Goal: Task Accomplishment & Management: Manage account settings

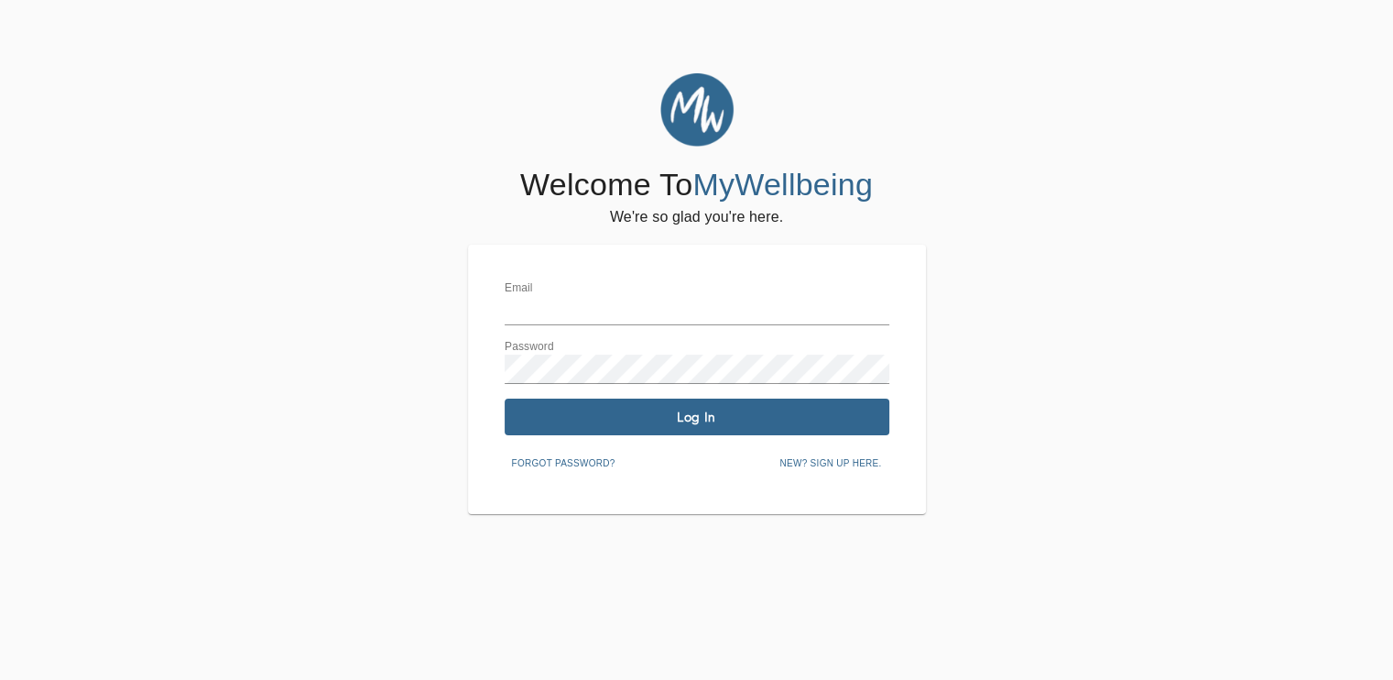
type input "[EMAIL_ADDRESS][DOMAIN_NAME]"
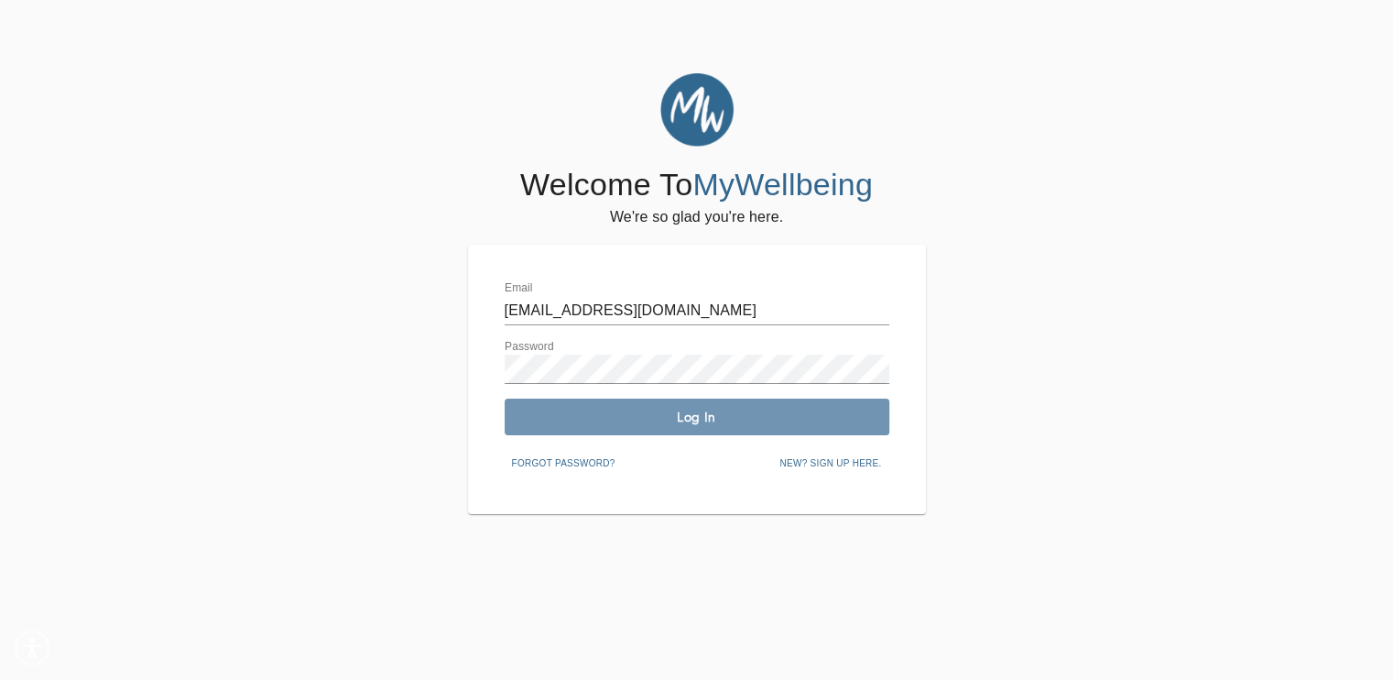
click at [720, 421] on span "Log In" at bounding box center [697, 417] width 370 height 17
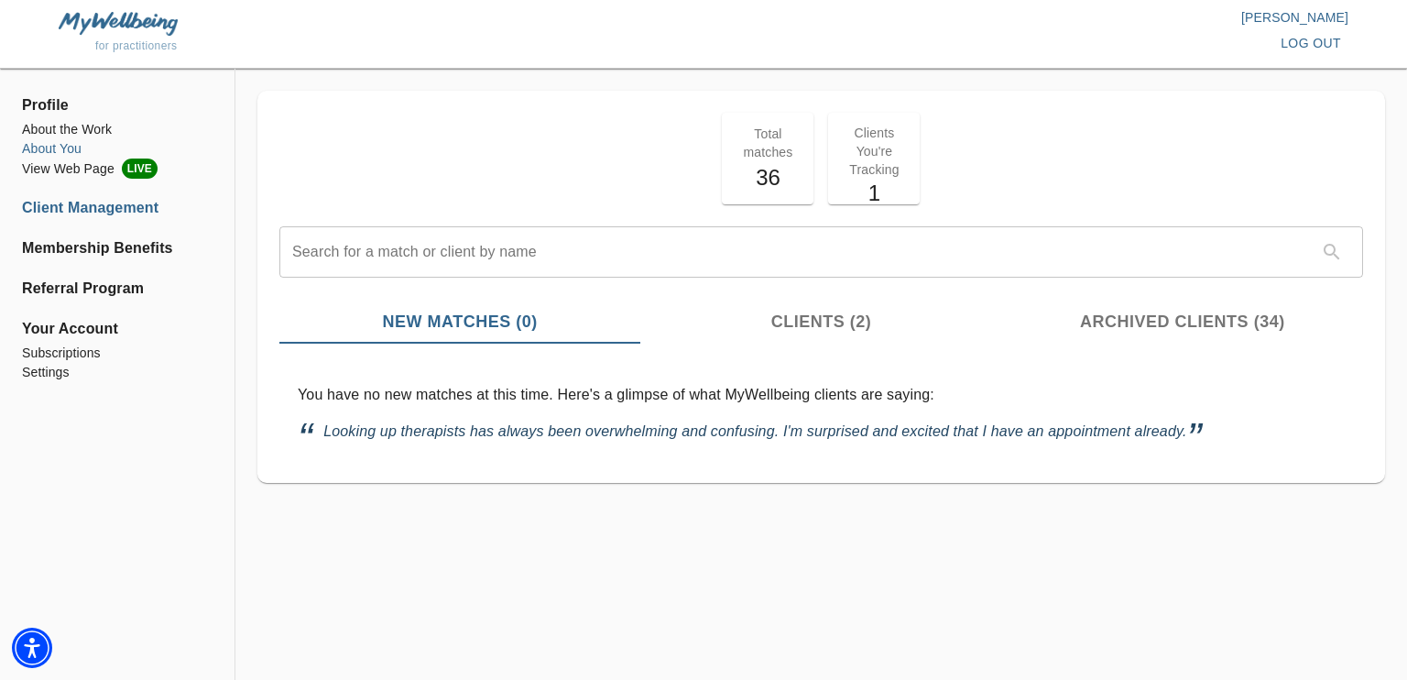
click at [62, 147] on li "About You" at bounding box center [117, 148] width 191 height 19
